Goal: Information Seeking & Learning: Find specific fact

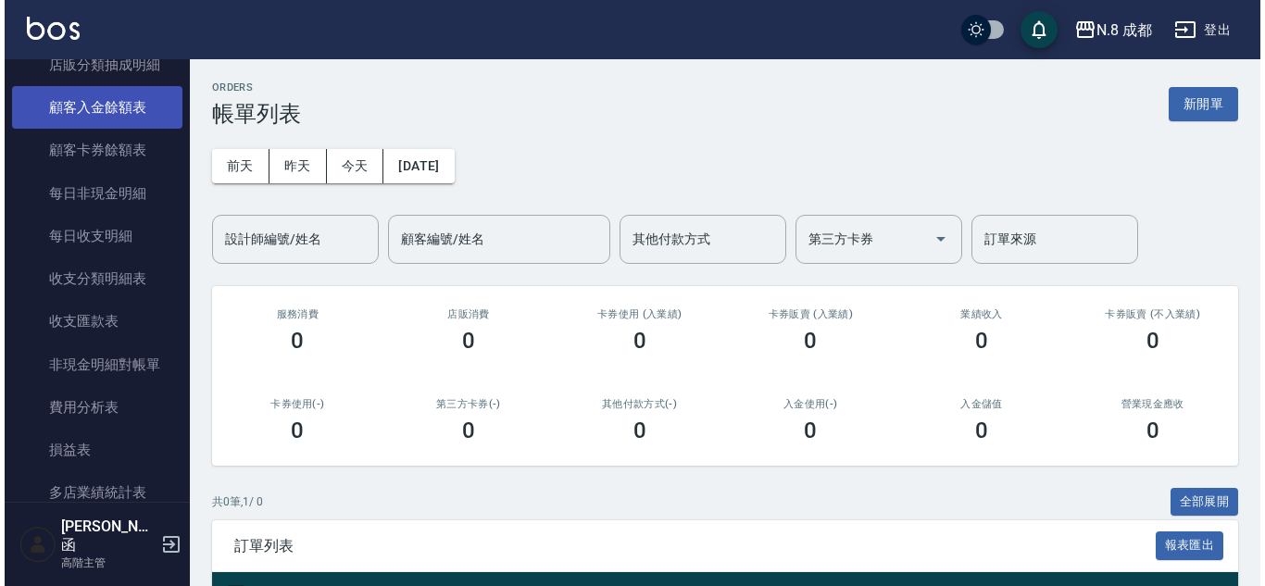
scroll to position [2222, 0]
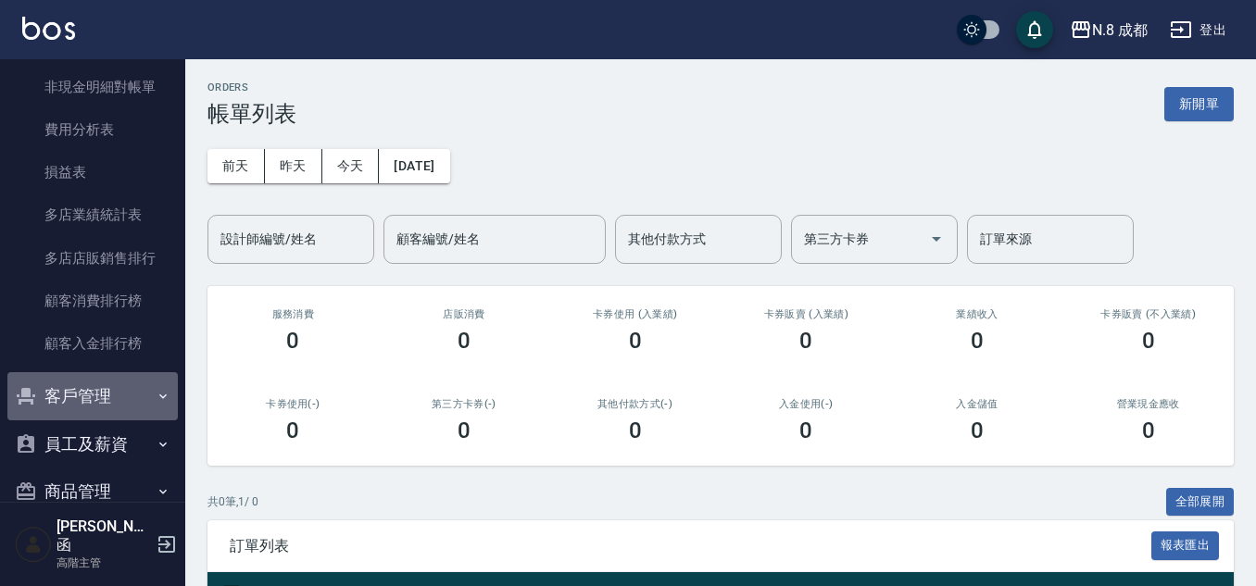
click at [100, 404] on button "客戶管理" at bounding box center [92, 396] width 170 height 48
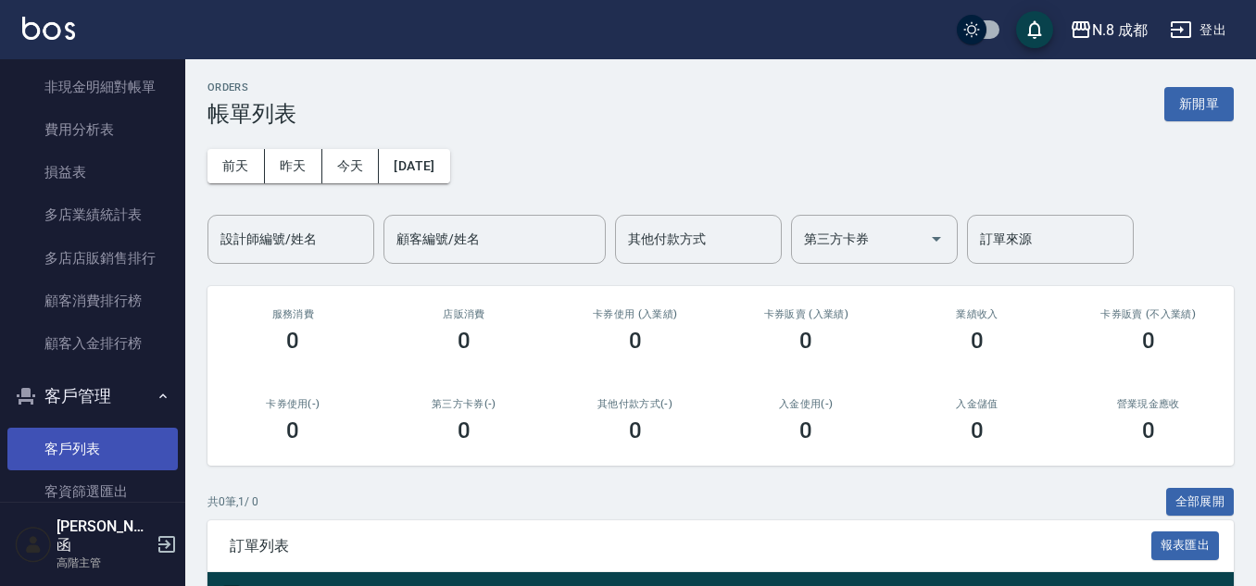
click at [108, 444] on link "客戶列表" at bounding box center [92, 449] width 170 height 43
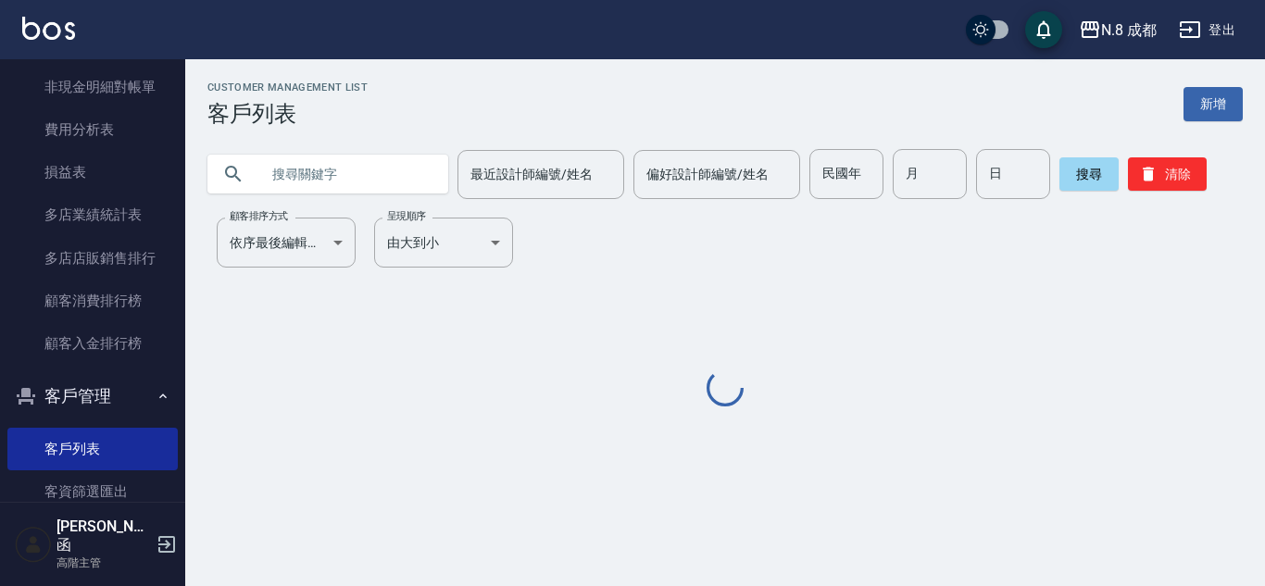
click at [305, 176] on input "text" at bounding box center [346, 174] width 174 height 50
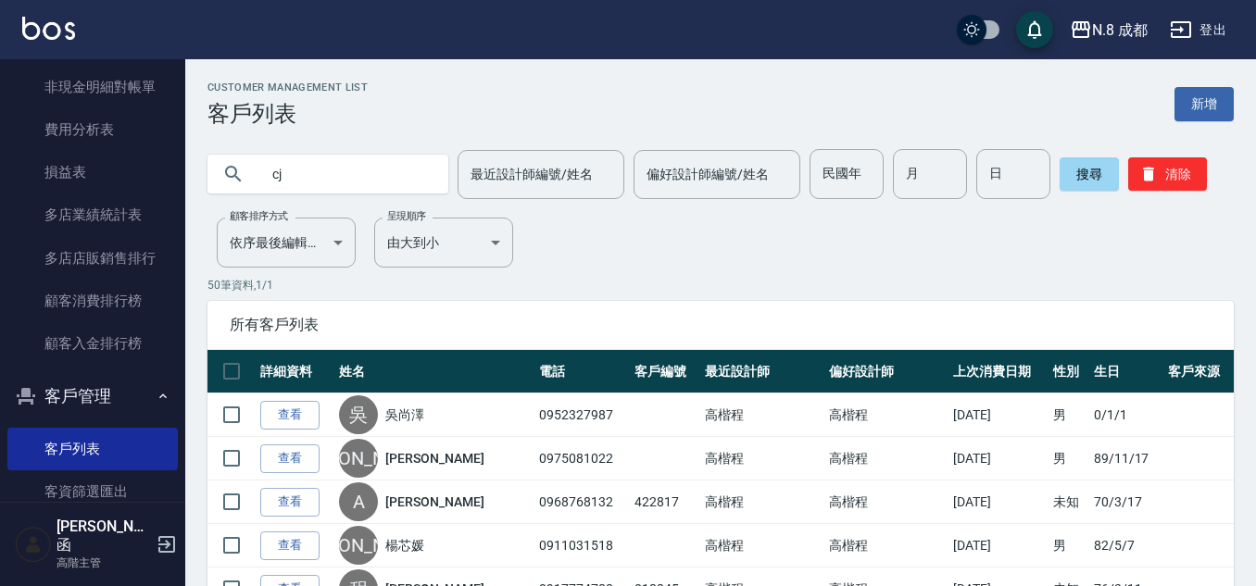
type input "c"
type input "黃靖雯"
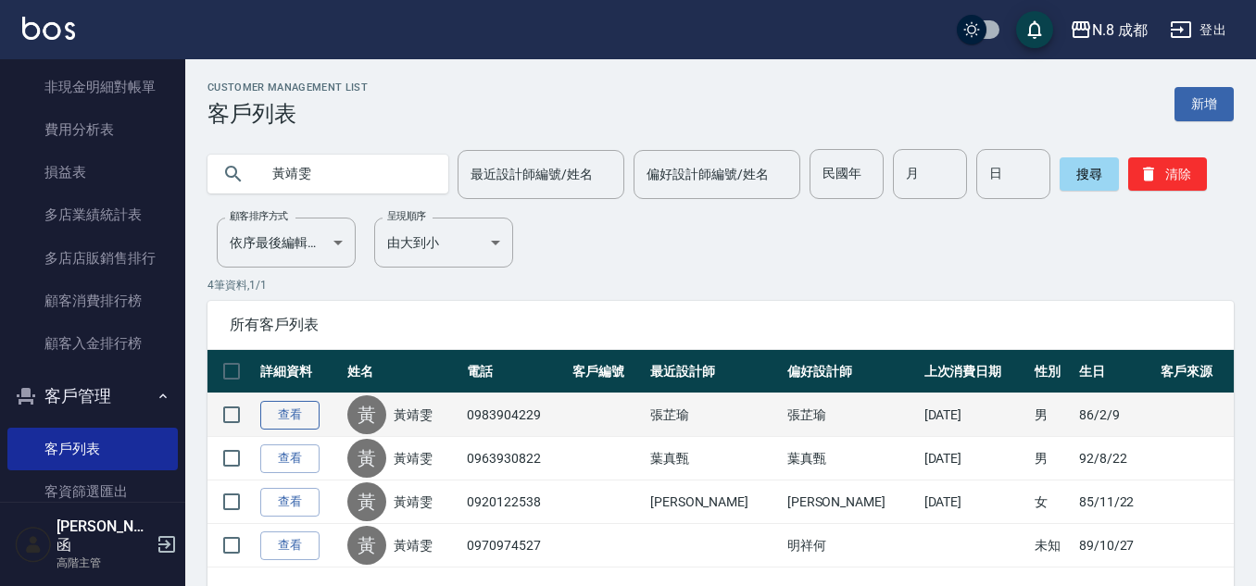
click at [284, 413] on link "查看" at bounding box center [289, 415] width 59 height 29
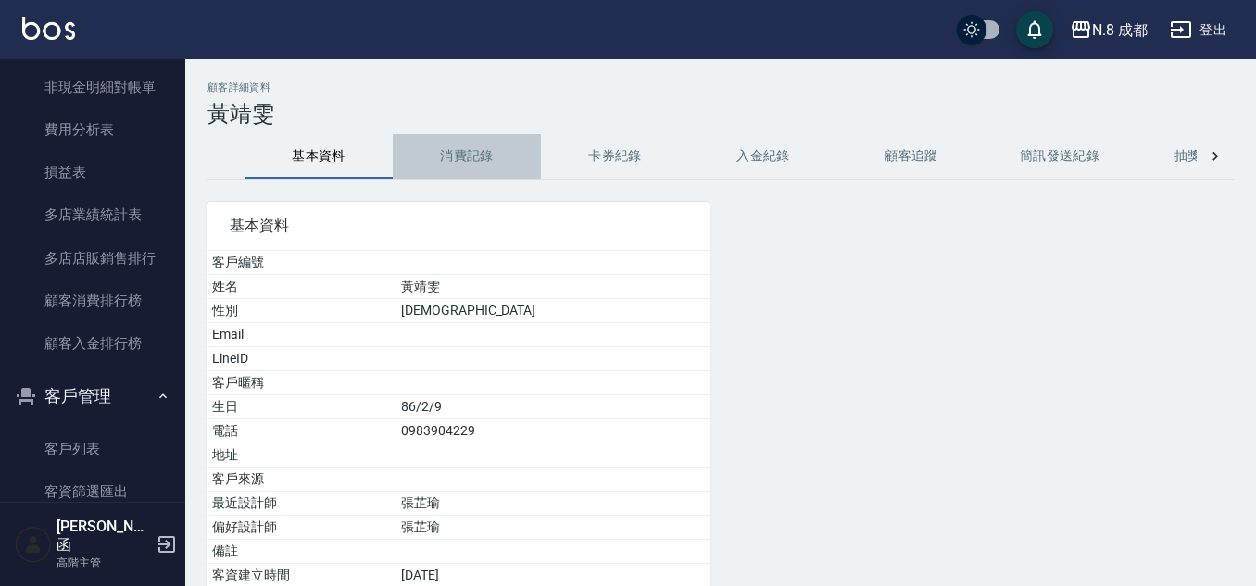
click at [463, 142] on button "消費記錄" at bounding box center [467, 156] width 148 height 44
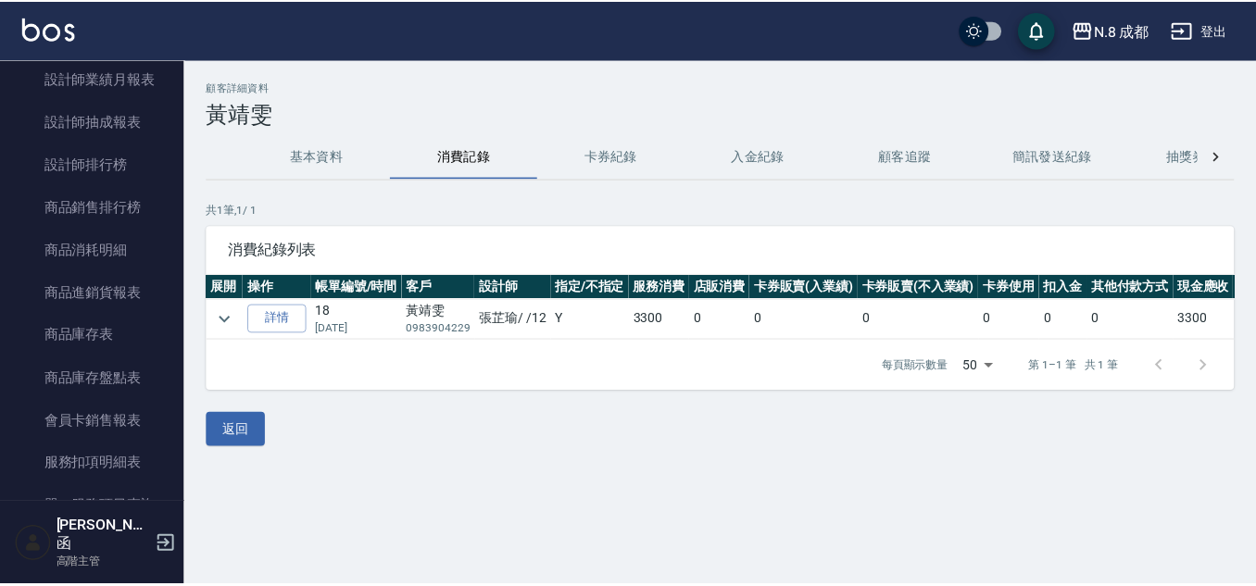
scroll to position [1412, 0]
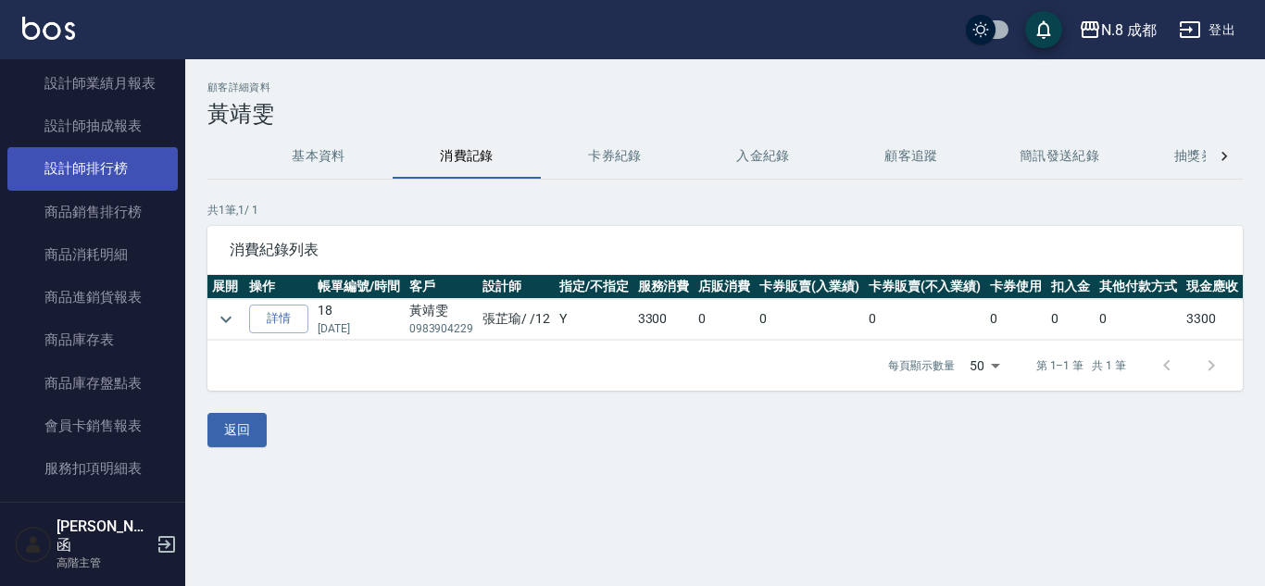
click at [100, 183] on link "設計師排行榜" at bounding box center [92, 168] width 170 height 43
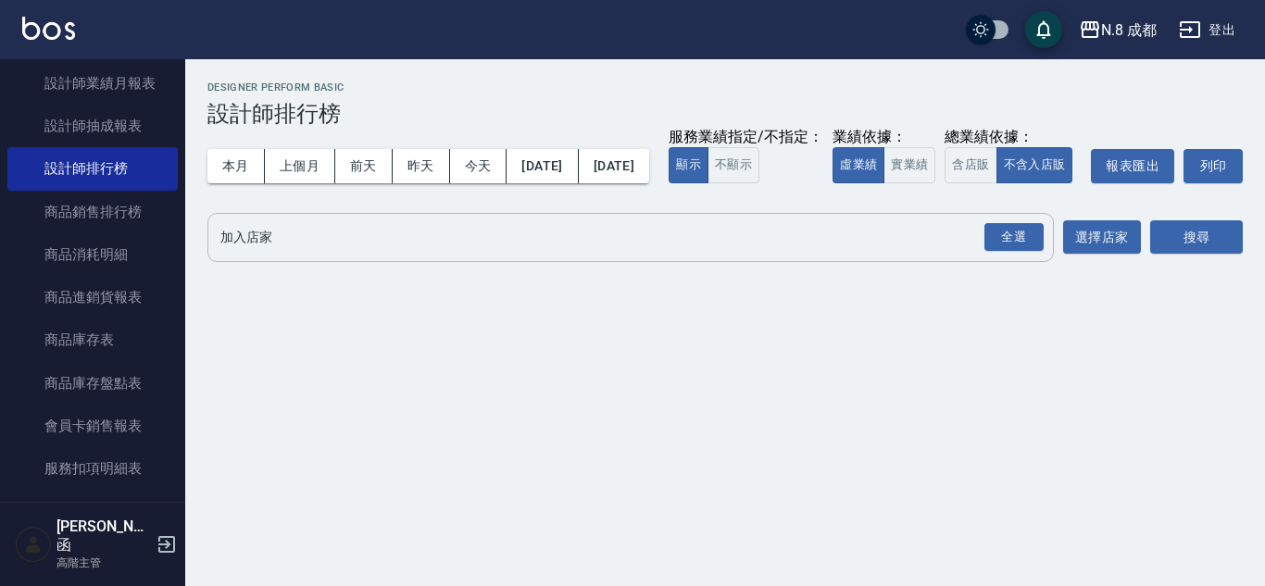
click at [304, 254] on input "加入店家" at bounding box center [617, 237] width 802 height 32
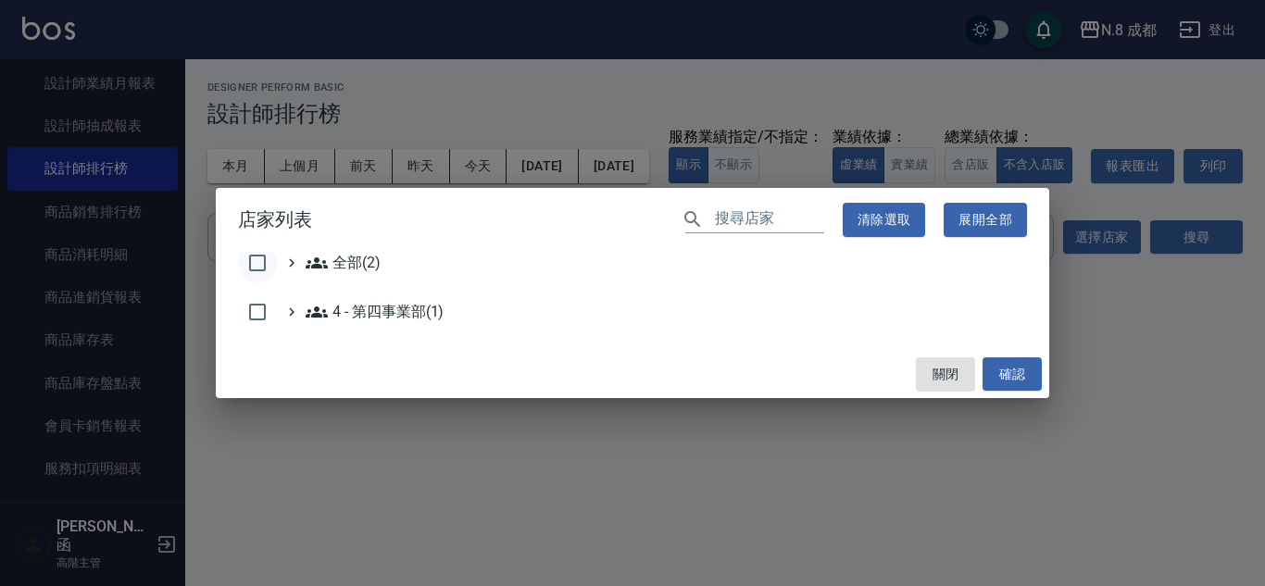
click at [258, 264] on input "checkbox" at bounding box center [257, 263] width 39 height 39
checkbox input "true"
click at [1007, 365] on button "確認" at bounding box center [1011, 374] width 59 height 34
checkbox input "false"
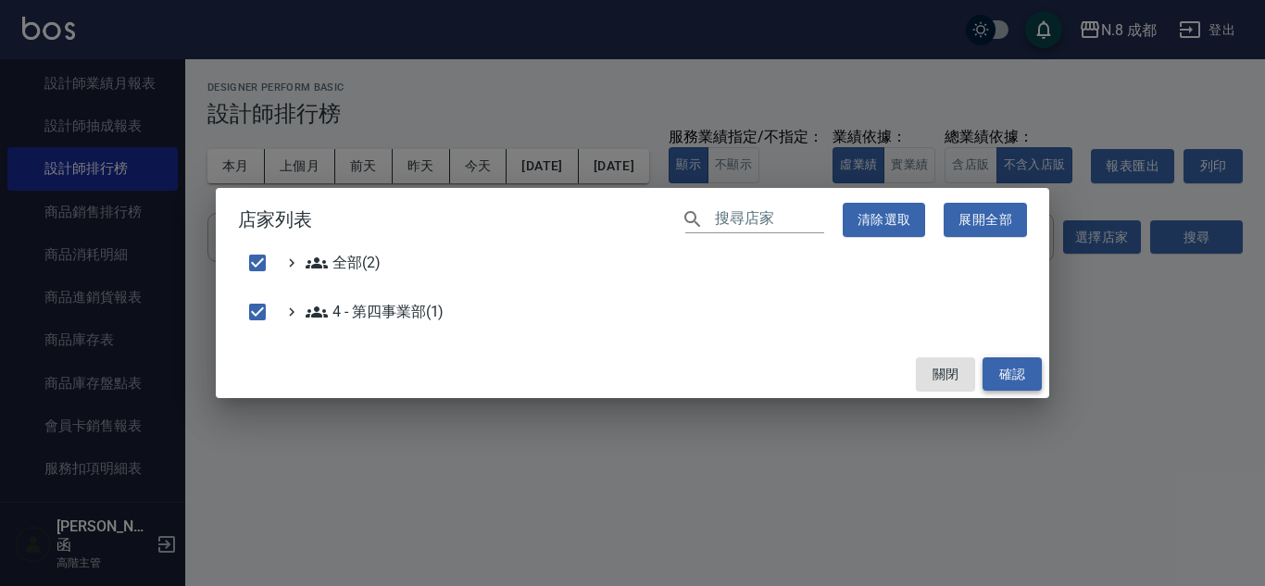
checkbox input "false"
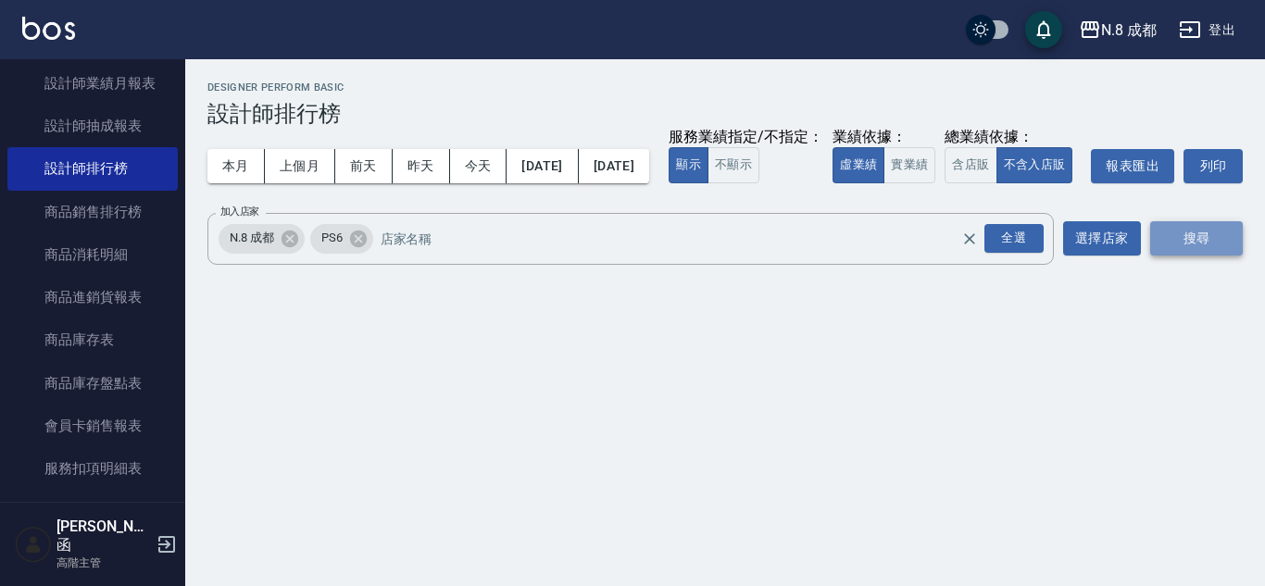
click at [1173, 256] on button "搜尋" at bounding box center [1196, 238] width 93 height 34
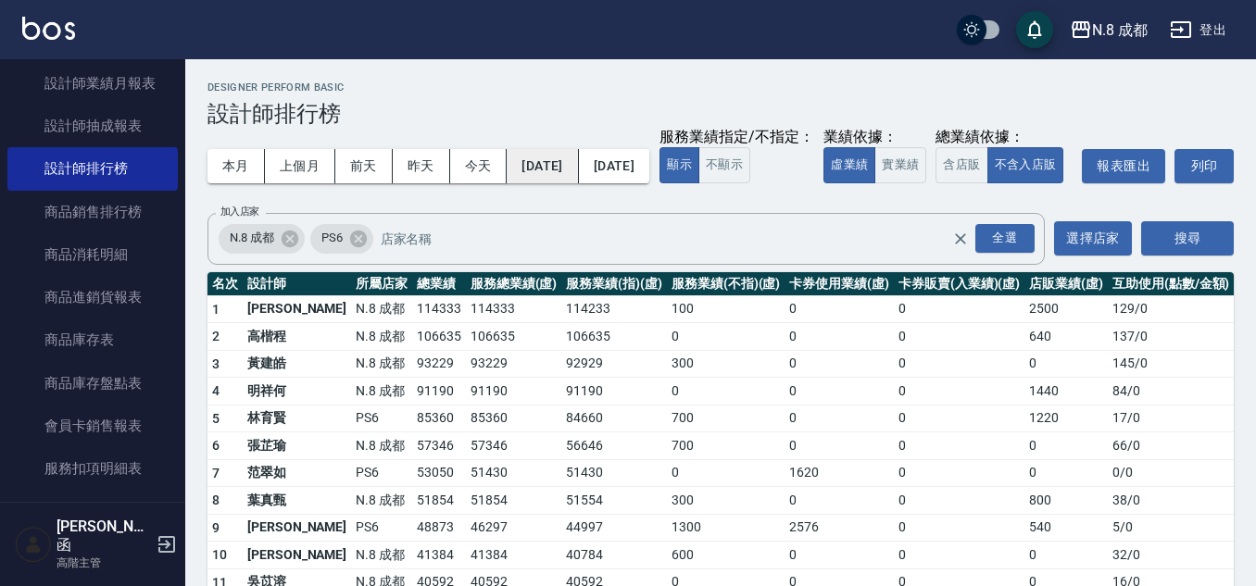
click at [550, 150] on button "[DATE]" at bounding box center [542, 166] width 71 height 34
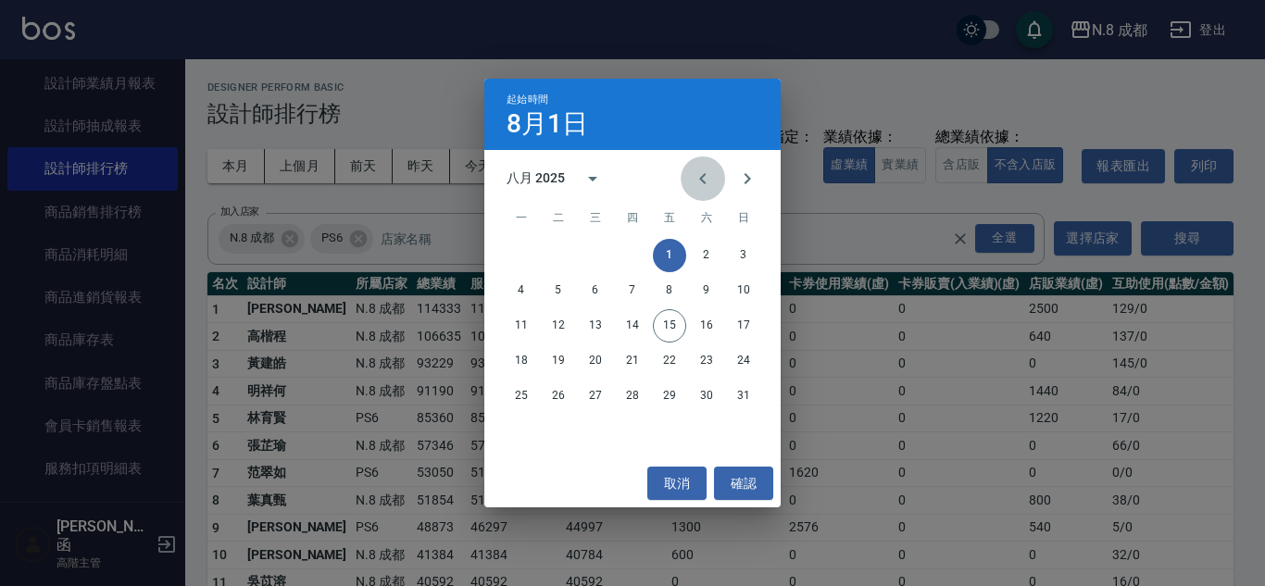
click at [694, 172] on icon "Previous month" at bounding box center [703, 179] width 22 height 22
click at [560, 257] on button "1" at bounding box center [558, 255] width 33 height 33
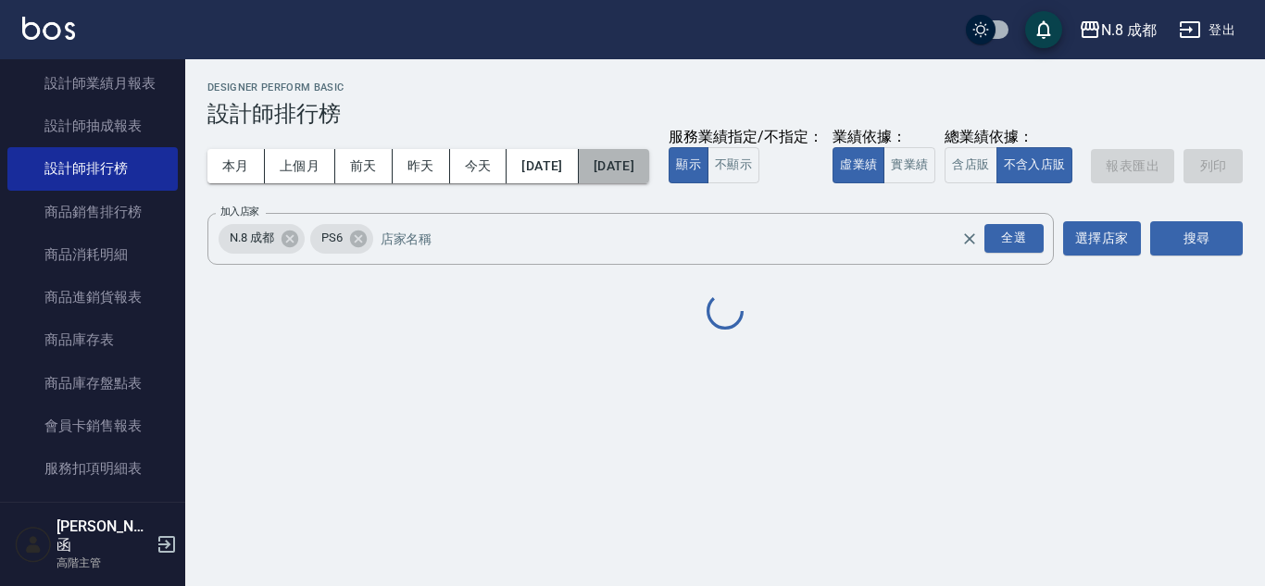
click at [649, 167] on button "[DATE]" at bounding box center [614, 166] width 70 height 34
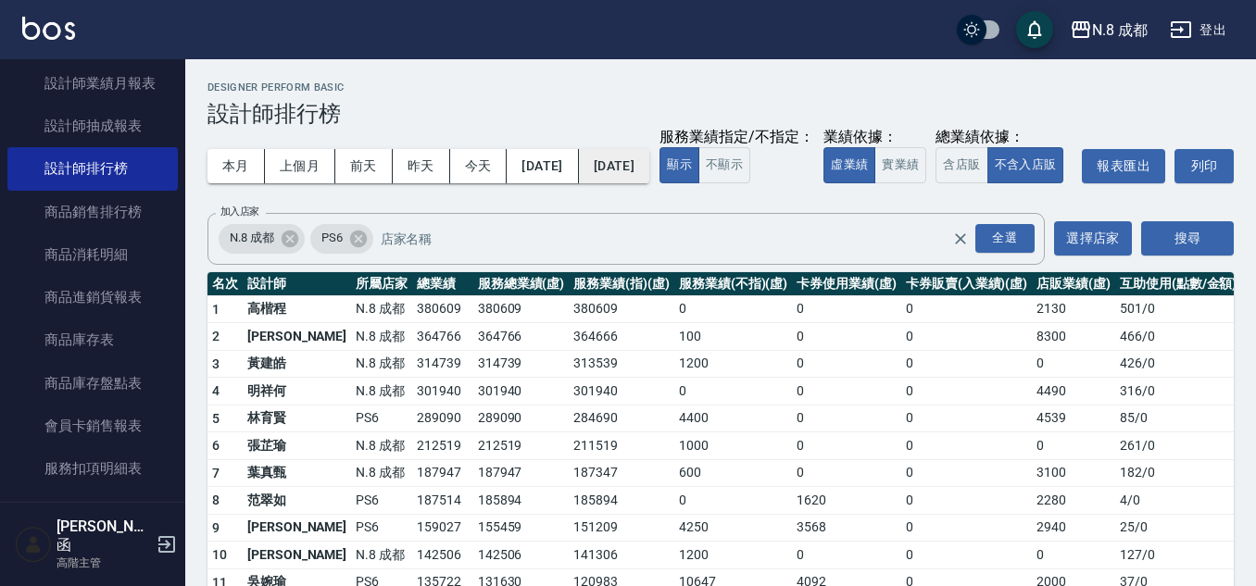
click at [649, 151] on button "[DATE]" at bounding box center [614, 166] width 70 height 34
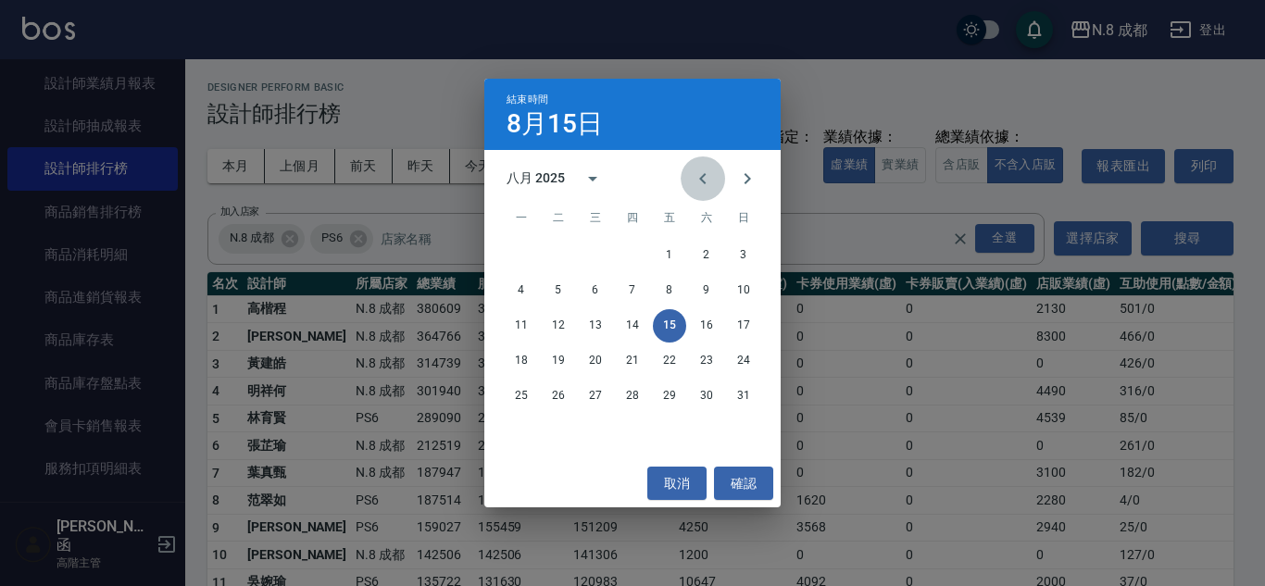
click at [721, 173] on button "Previous month" at bounding box center [703, 178] width 44 height 44
click at [623, 403] on button "31" at bounding box center [632, 396] width 33 height 33
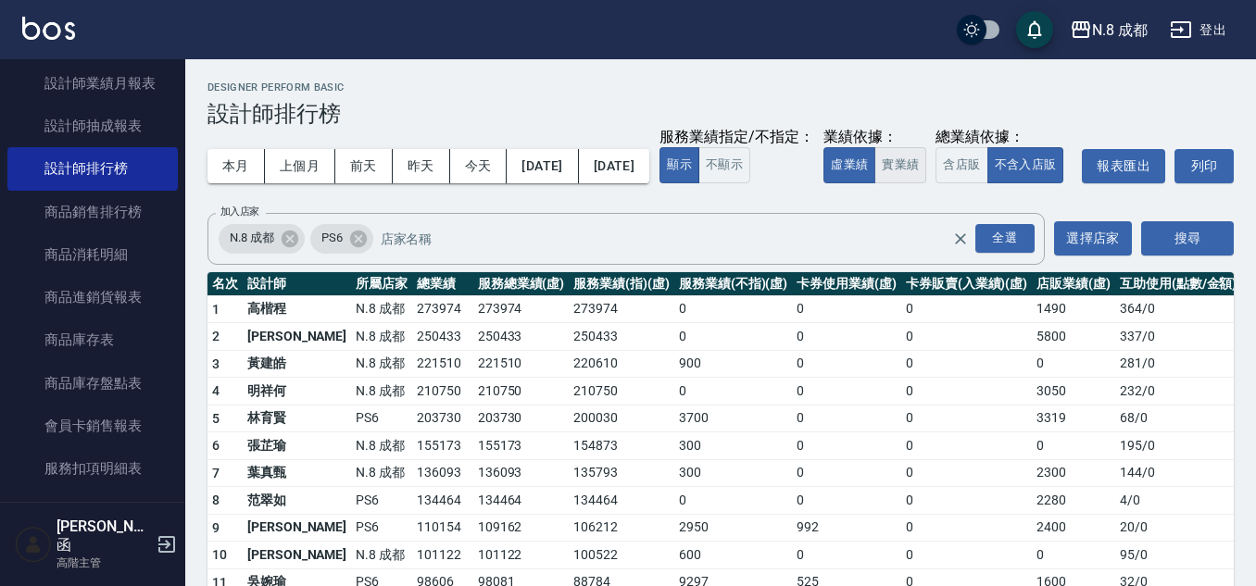
click at [874, 183] on button "實業績" at bounding box center [900, 165] width 52 height 36
drag, startPoint x: 423, startPoint y: 343, endPoint x: 482, endPoint y: 344, distance: 58.3
click at [482, 323] on tr "1 高楷[PERSON_NAME]8 成都 273731 273731 273731 0 0 0 1490 364 / 0" at bounding box center [723, 309] width 1033 height 28
drag, startPoint x: 526, startPoint y: 347, endPoint x: 582, endPoint y: 347, distance: 55.6
click at [582, 323] on td "273731" at bounding box center [622, 309] width 106 height 28
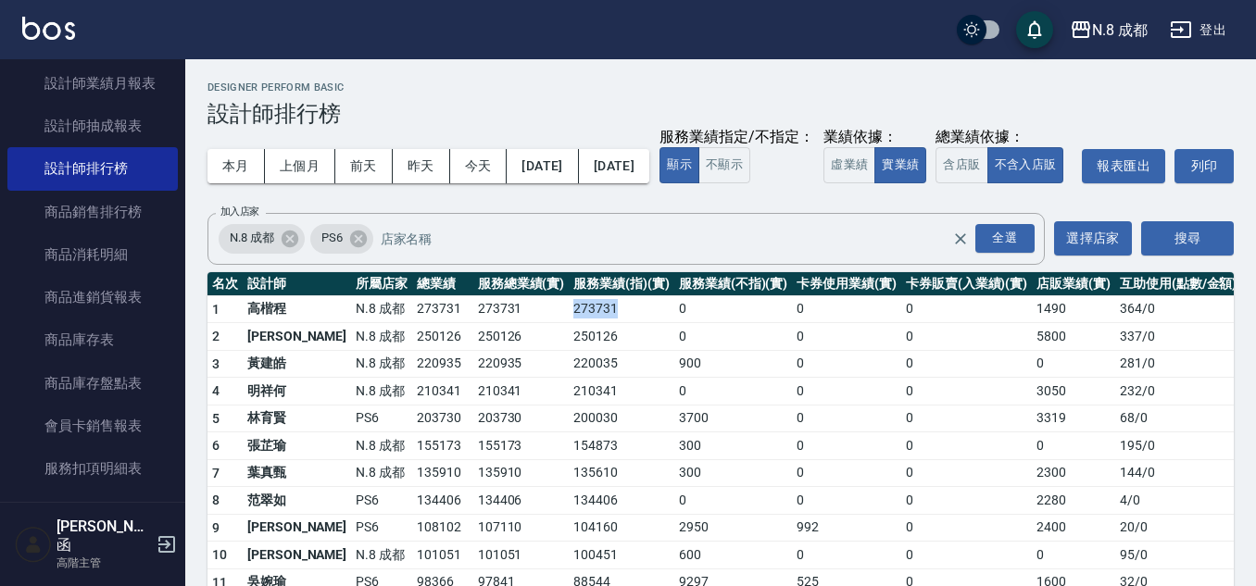
copy td "273731"
drag, startPoint x: 525, startPoint y: 368, endPoint x: 583, endPoint y: 368, distance: 58.3
click at [583, 351] on td "250126" at bounding box center [622, 337] width 106 height 28
copy td "250126"
drag, startPoint x: 531, startPoint y: 394, endPoint x: 610, endPoint y: 396, distance: 79.7
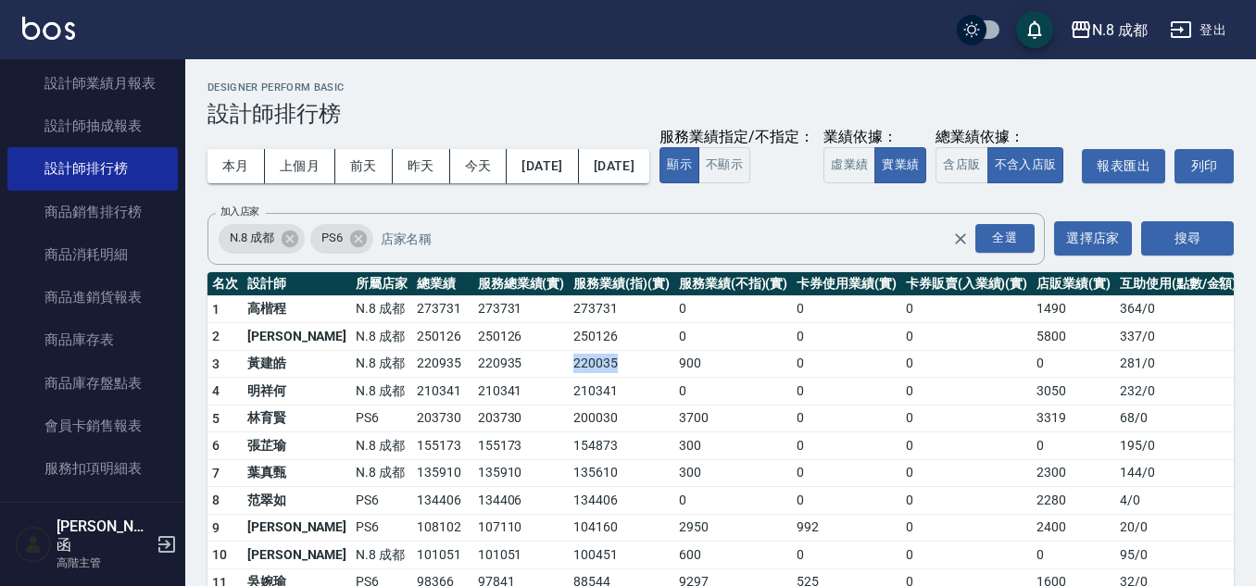
click at [610, 378] on td "220035" at bounding box center [622, 364] width 106 height 28
copy td "220035"
drag, startPoint x: 568, startPoint y: 425, endPoint x: 595, endPoint y: 425, distance: 27.8
click at [595, 406] on tr "4 明祥[PERSON_NAME]8 成都 210341 210341 210341 0 0 0 3050 232 / 0" at bounding box center [723, 392] width 1033 height 28
copy tr "210341"
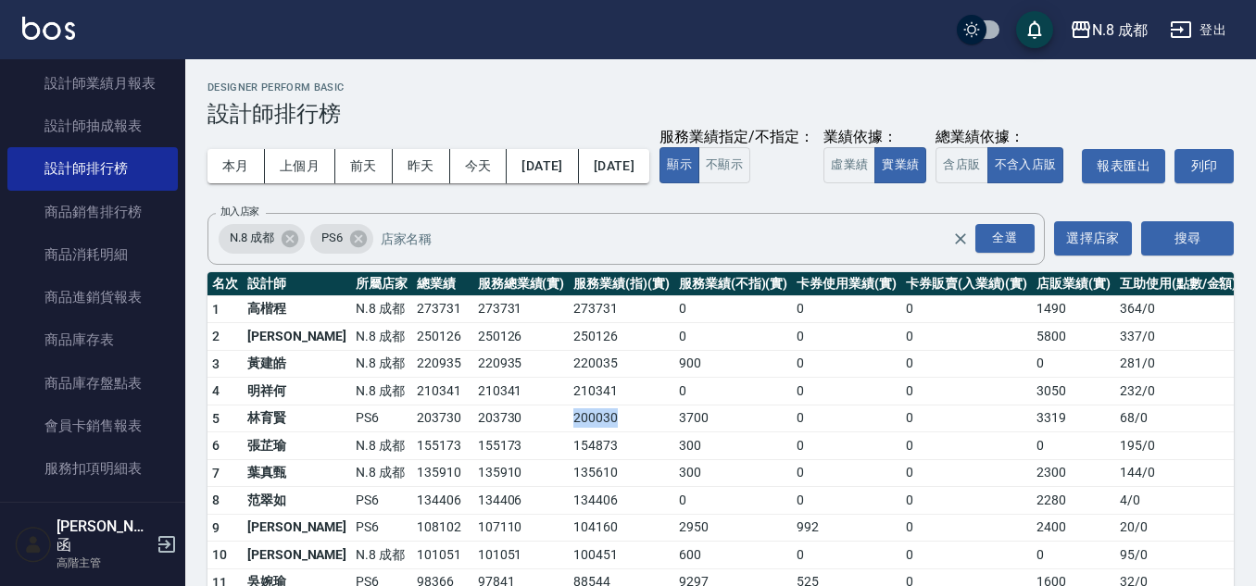
drag, startPoint x: 525, startPoint y: 454, endPoint x: 606, endPoint y: 453, distance: 80.6
click at [606, 432] on td "200030" at bounding box center [622, 419] width 106 height 28
click at [361, 249] on icon at bounding box center [358, 239] width 20 height 20
click at [1174, 256] on button "搜尋" at bounding box center [1187, 238] width 93 height 34
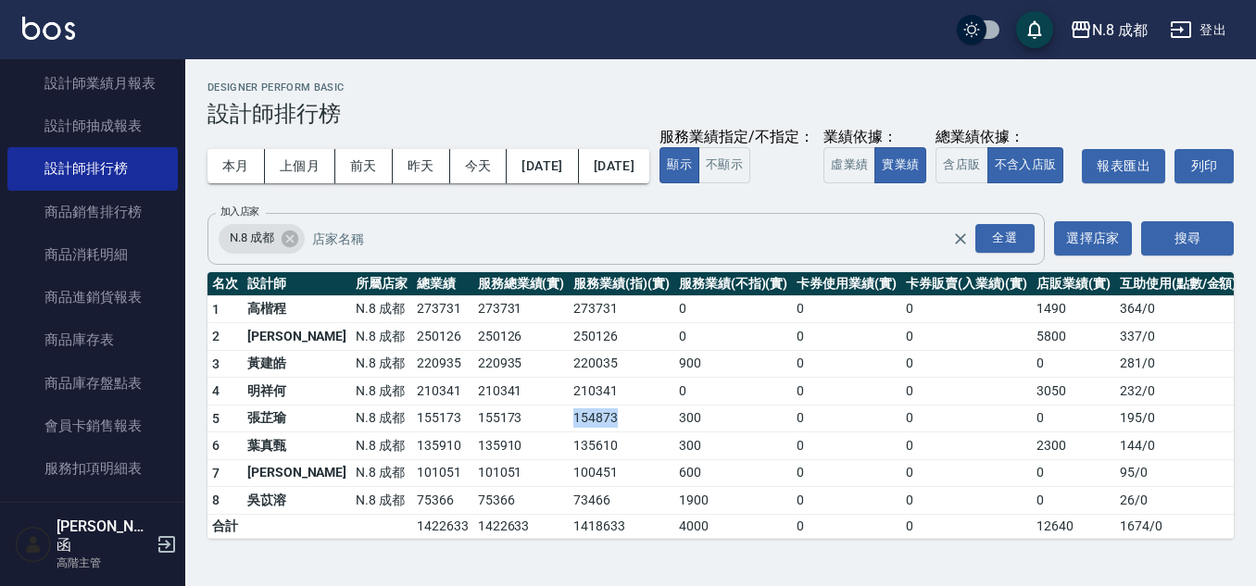
drag, startPoint x: 528, startPoint y: 454, endPoint x: 592, endPoint y: 454, distance: 63.9
click at [592, 432] on td "154873" at bounding box center [622, 419] width 106 height 28
copy td "154873"
drag, startPoint x: 533, startPoint y: 482, endPoint x: 597, endPoint y: 481, distance: 63.9
click at [597, 460] on td "135610" at bounding box center [622, 446] width 106 height 28
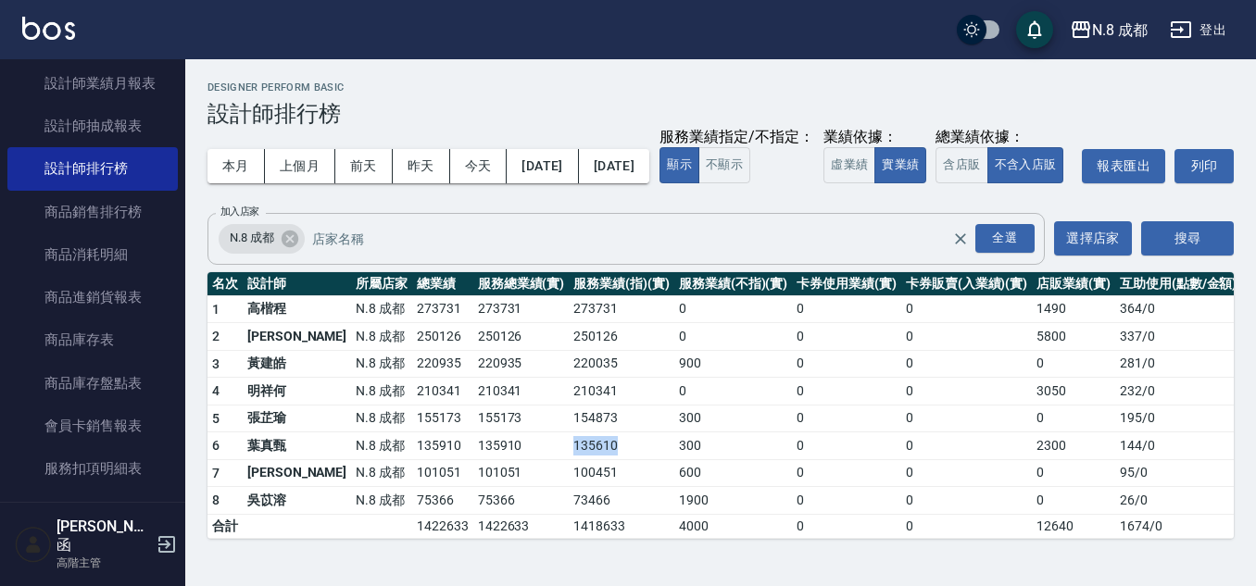
copy td "135610"
drag, startPoint x: 526, startPoint y: 509, endPoint x: 612, endPoint y: 510, distance: 86.1
click at [612, 487] on td "100451" at bounding box center [622, 473] width 106 height 28
copy td "100451"
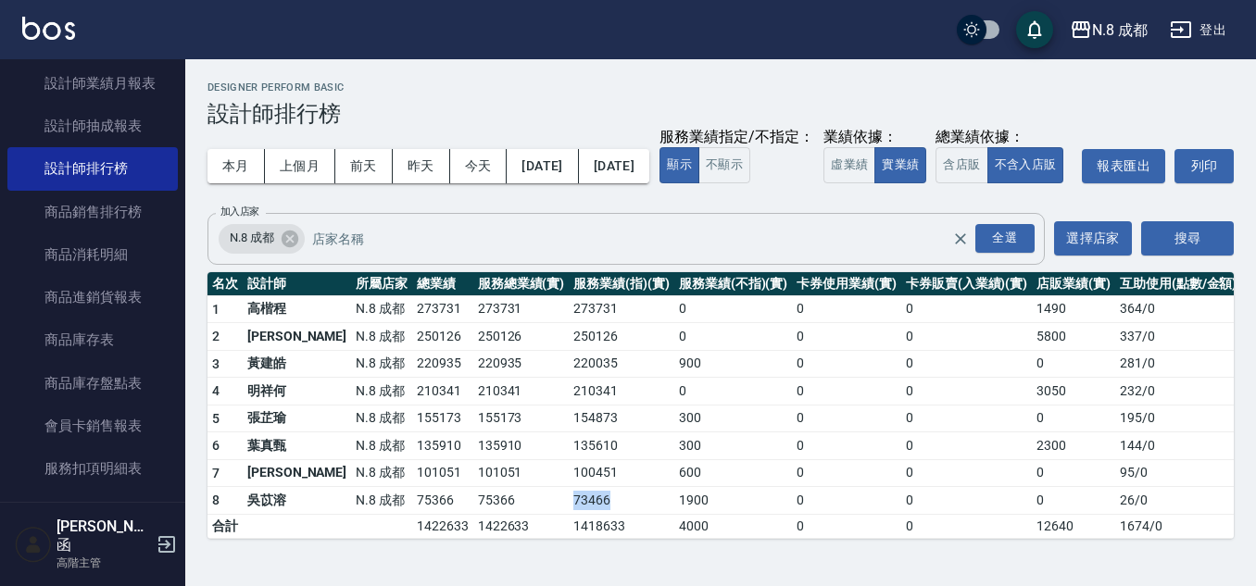
drag, startPoint x: 530, startPoint y: 525, endPoint x: 599, endPoint y: 528, distance: 69.5
click at [596, 515] on td "73466" at bounding box center [622, 501] width 106 height 28
copy td "73466"
